Goal: Transaction & Acquisition: Subscribe to service/newsletter

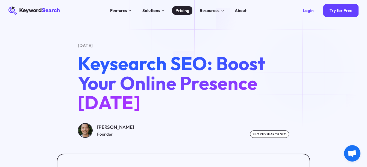
click at [183, 12] on div "Pricing" at bounding box center [182, 10] width 14 height 6
